Goal: Find specific page/section: Find specific page/section

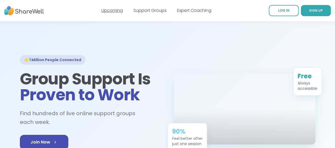
click at [112, 13] on link "Upcoming" at bounding box center [111, 10] width 21 height 6
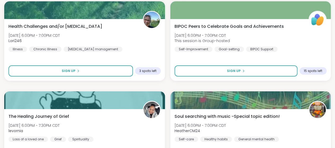
scroll to position [1693, 0]
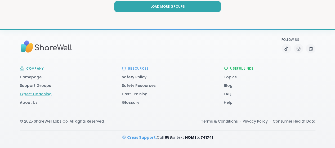
click at [21, 94] on link "Expert Coaching" at bounding box center [36, 93] width 32 height 5
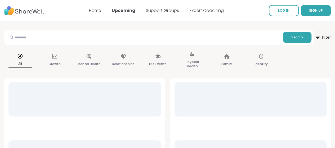
scroll to position [3, 0]
